Goal: Task Accomplishment & Management: Manage account settings

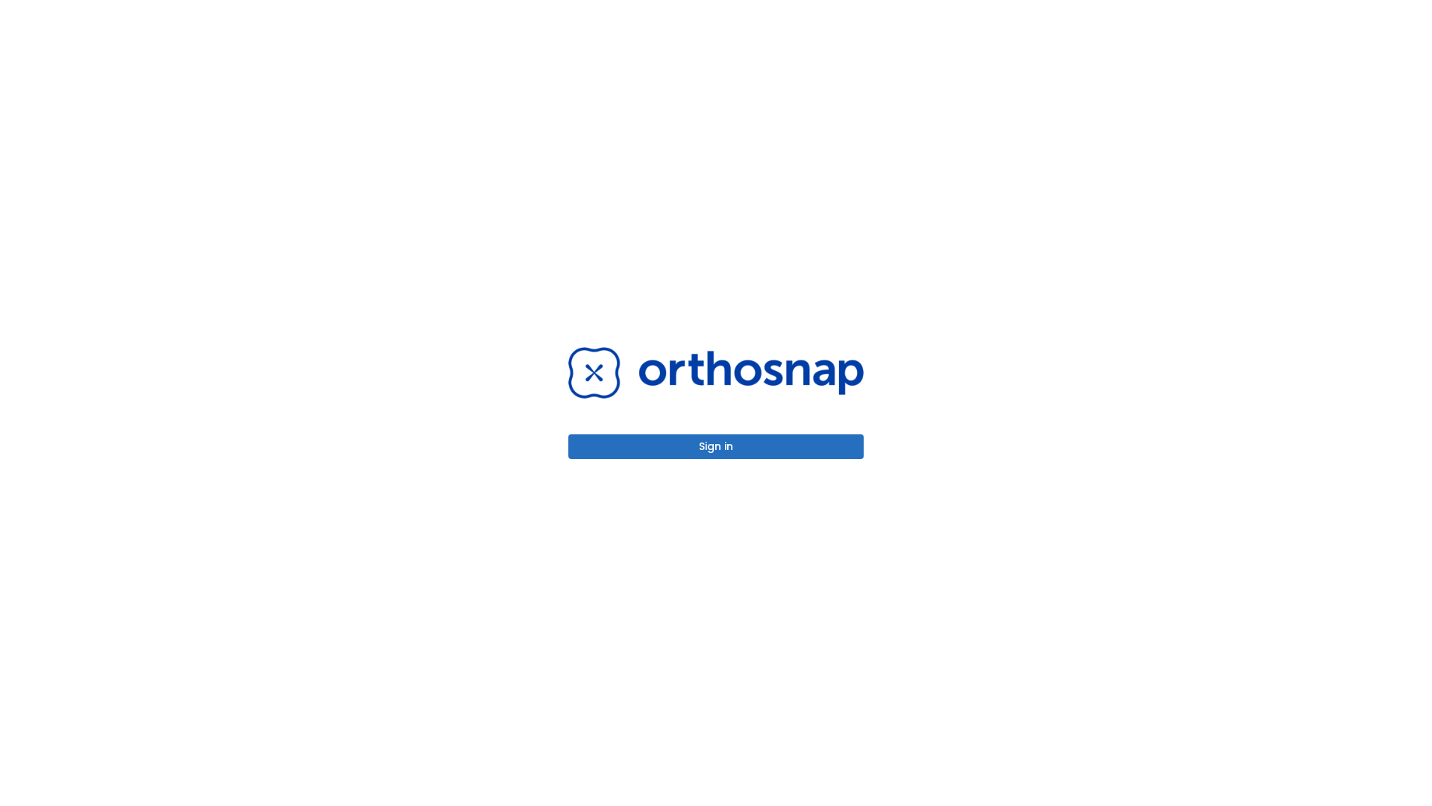
click at [716, 446] on button "Sign in" at bounding box center [715, 446] width 295 height 25
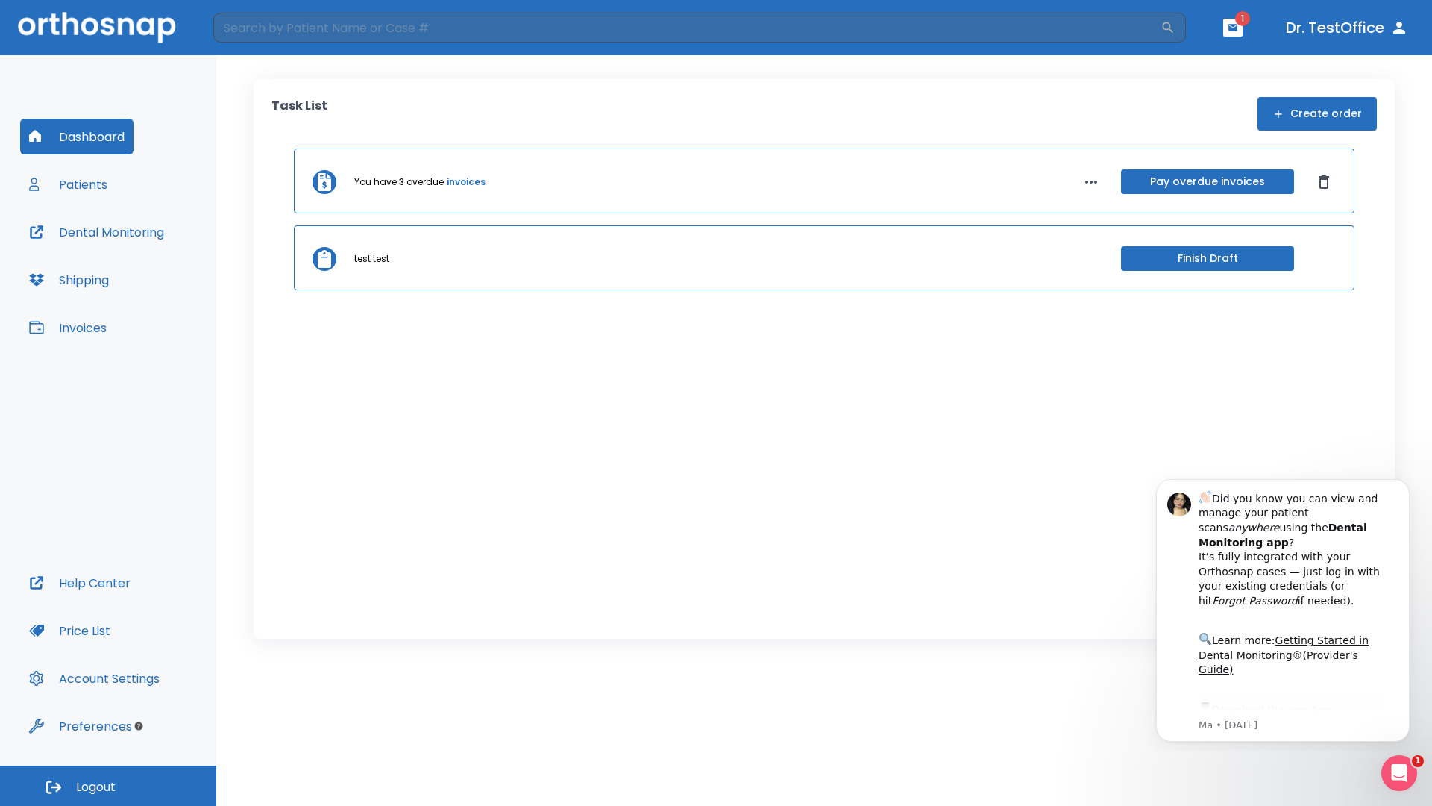
click at [108, 786] on span "Logout" at bounding box center [96, 787] width 40 height 16
